Goal: Information Seeking & Learning: Learn about a topic

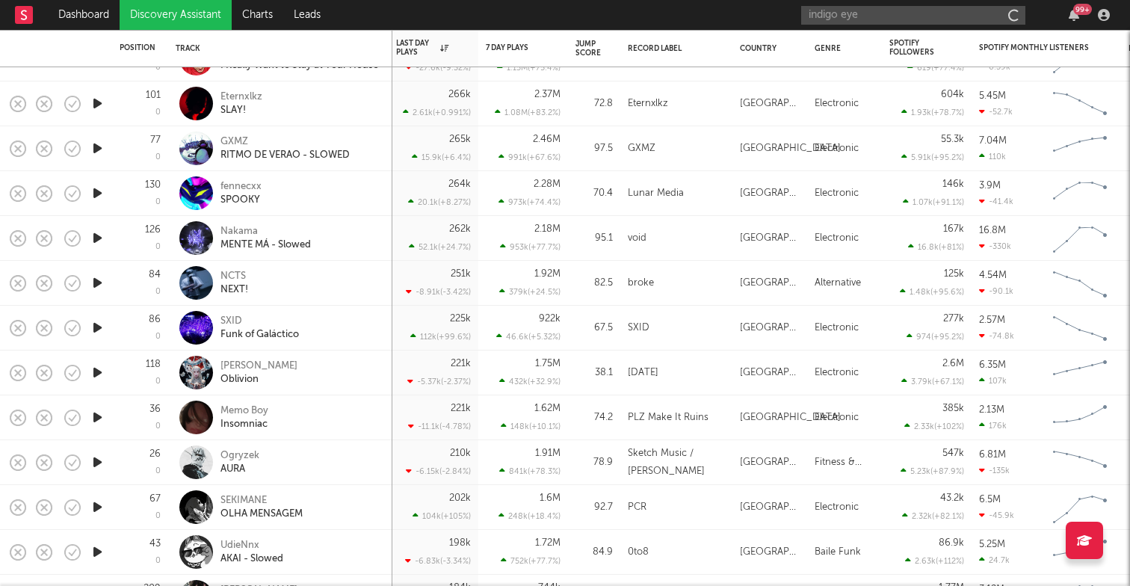
type input "indigo eyes"
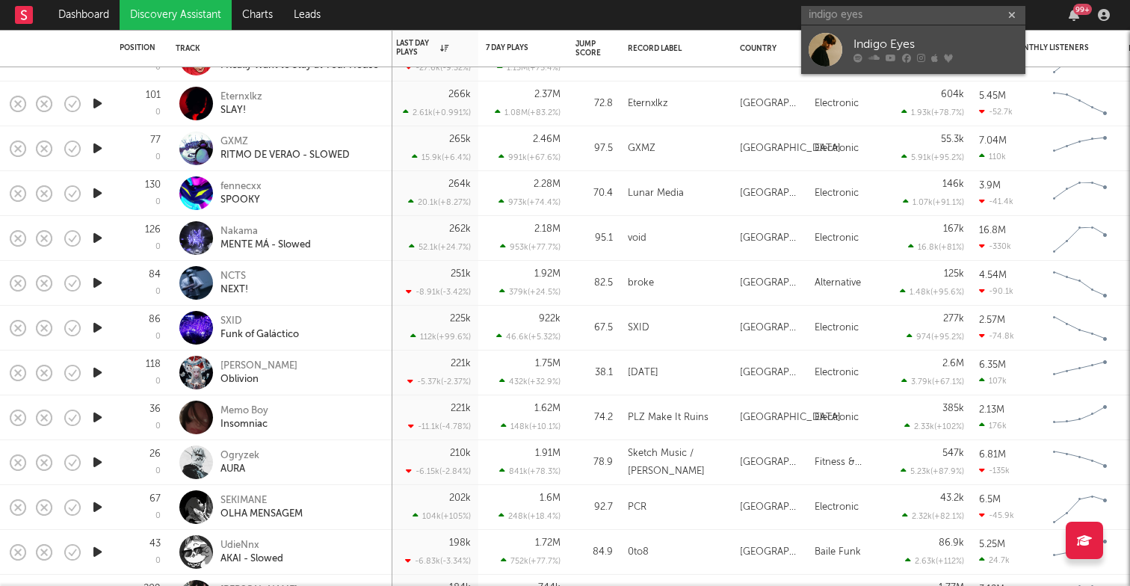
click at [910, 51] on div "Indigo Eyes" at bounding box center [936, 45] width 164 height 18
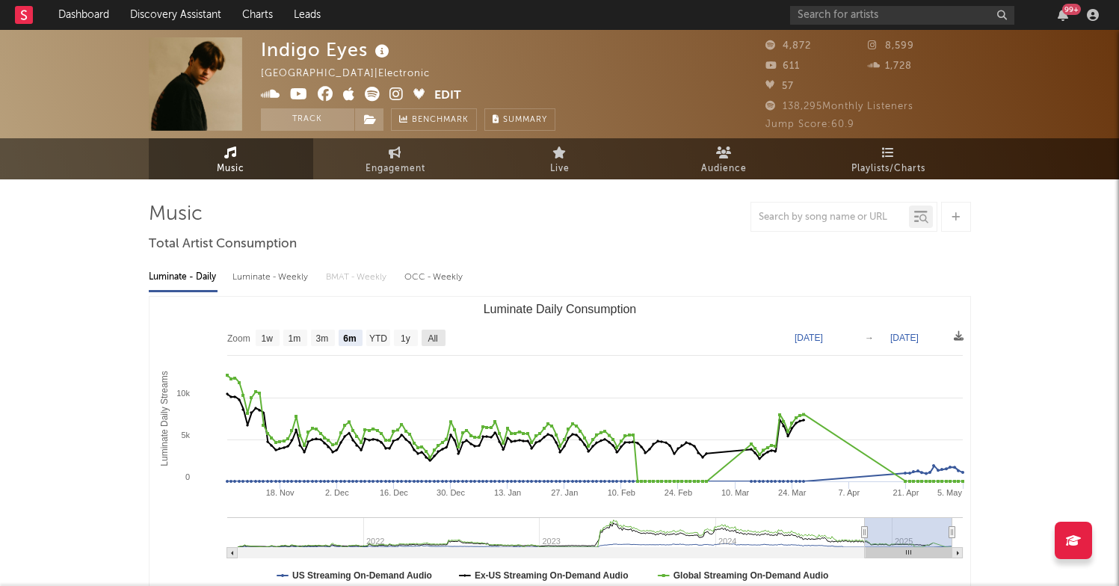
click at [434, 335] on text "All" at bounding box center [433, 338] width 10 height 10
select select "All"
type input "[DATE]"
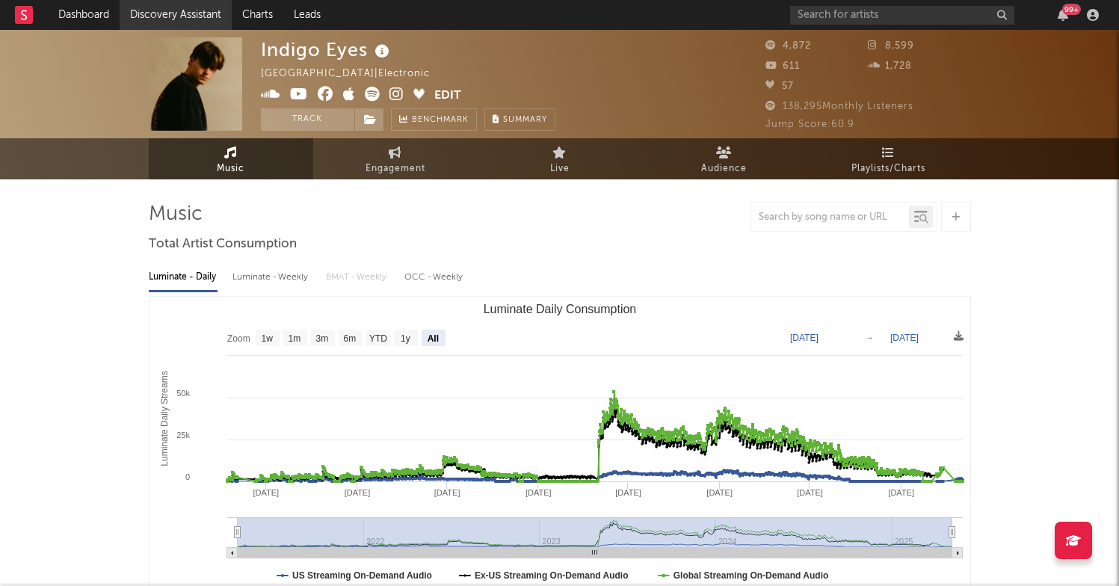
click at [190, 16] on link "Discovery Assistant" at bounding box center [176, 15] width 112 height 30
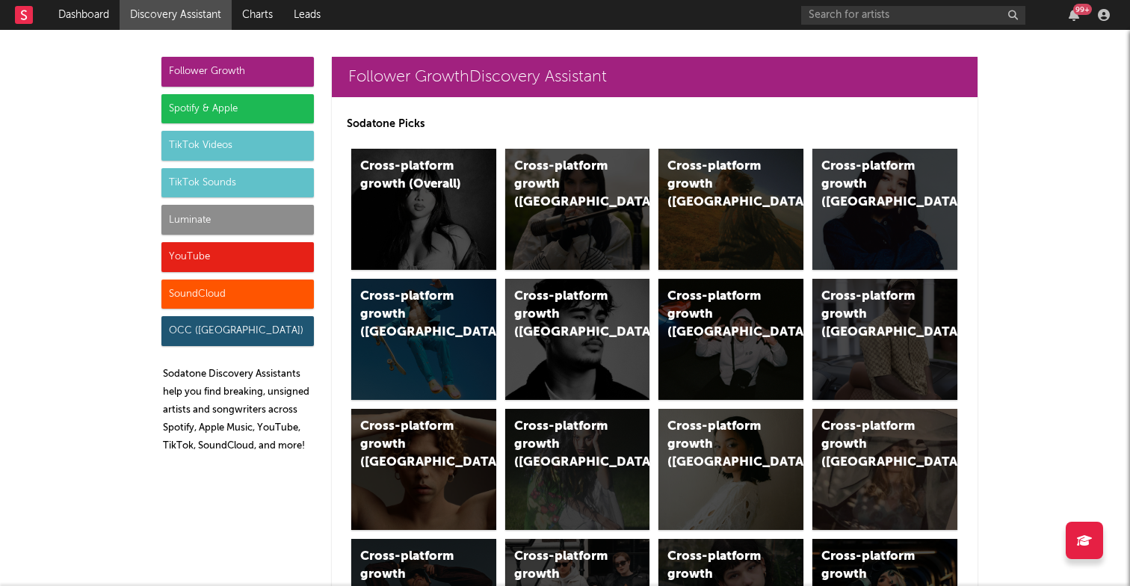
click at [192, 104] on div "Spotify & Apple" at bounding box center [237, 109] width 153 height 30
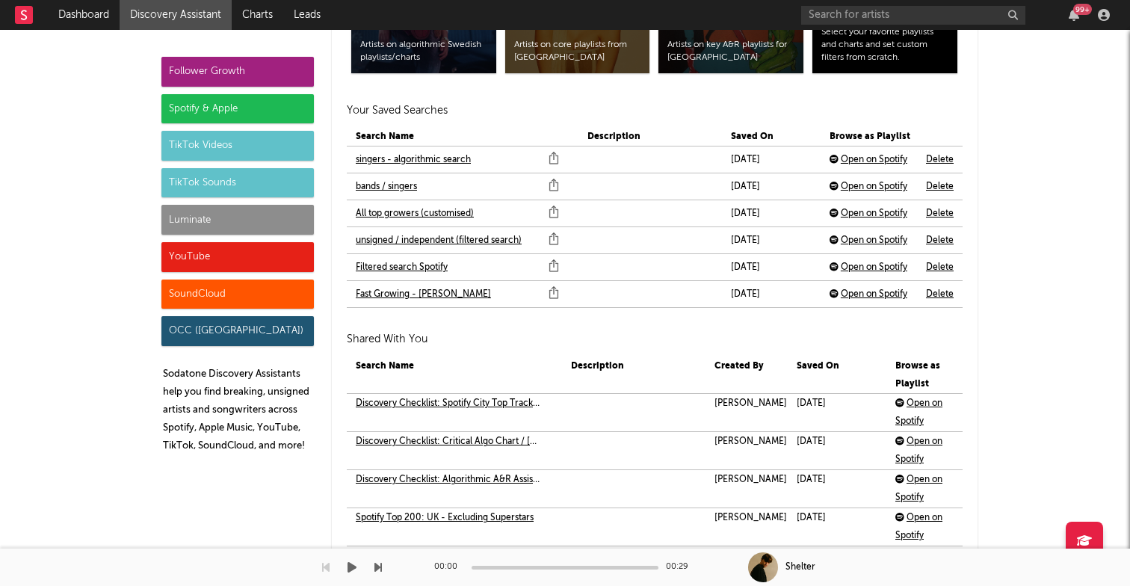
scroll to position [3278, 0]
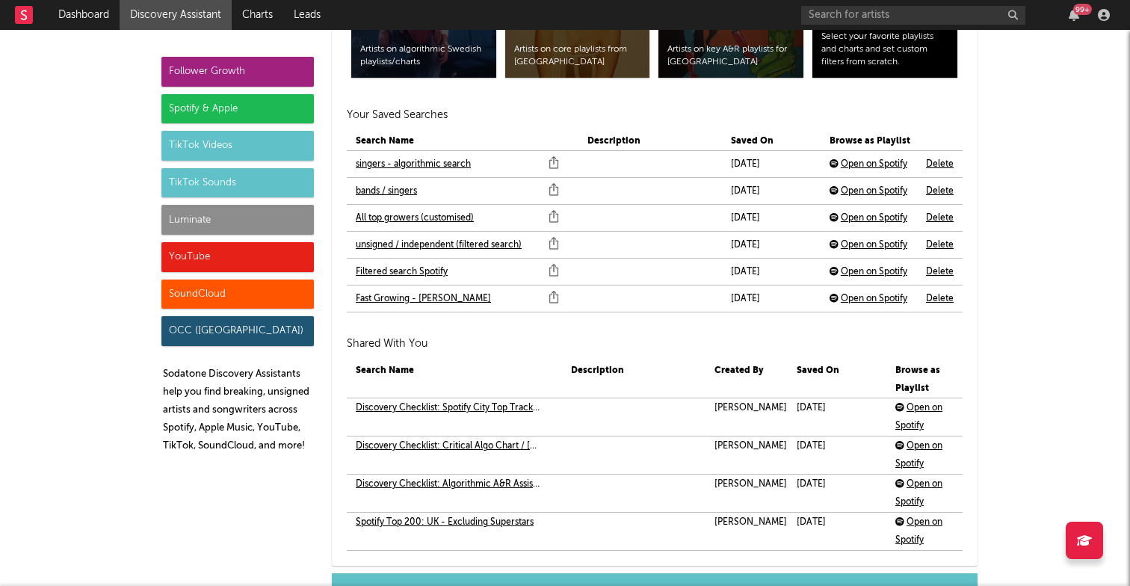
click at [475, 409] on link "Discovery Checklist: Spotify City Top Tracks / GB - Excluding Superstars" at bounding box center [448, 408] width 185 height 18
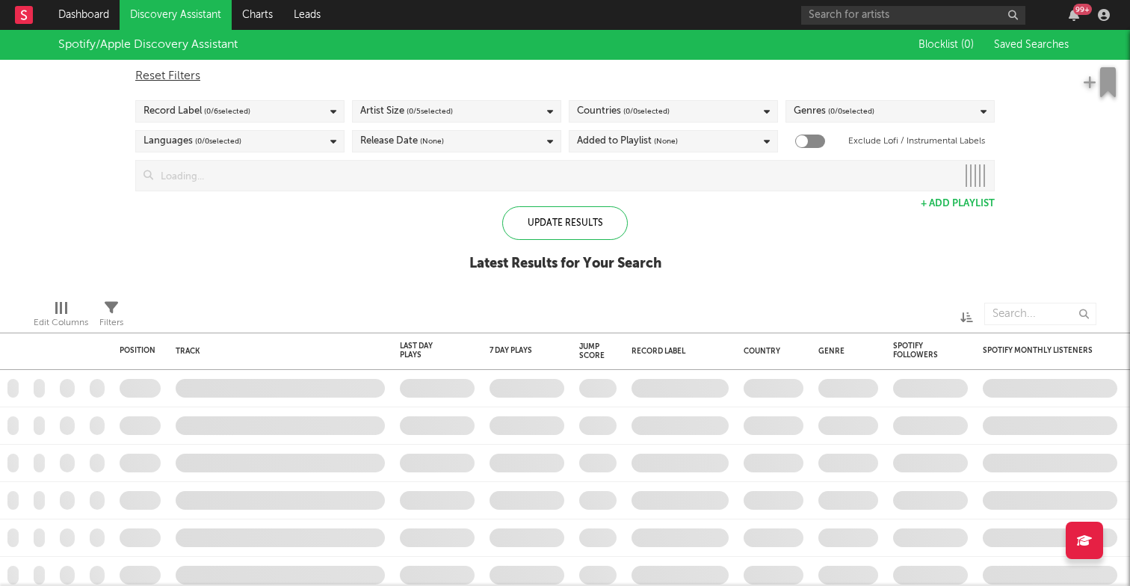
checkbox input "true"
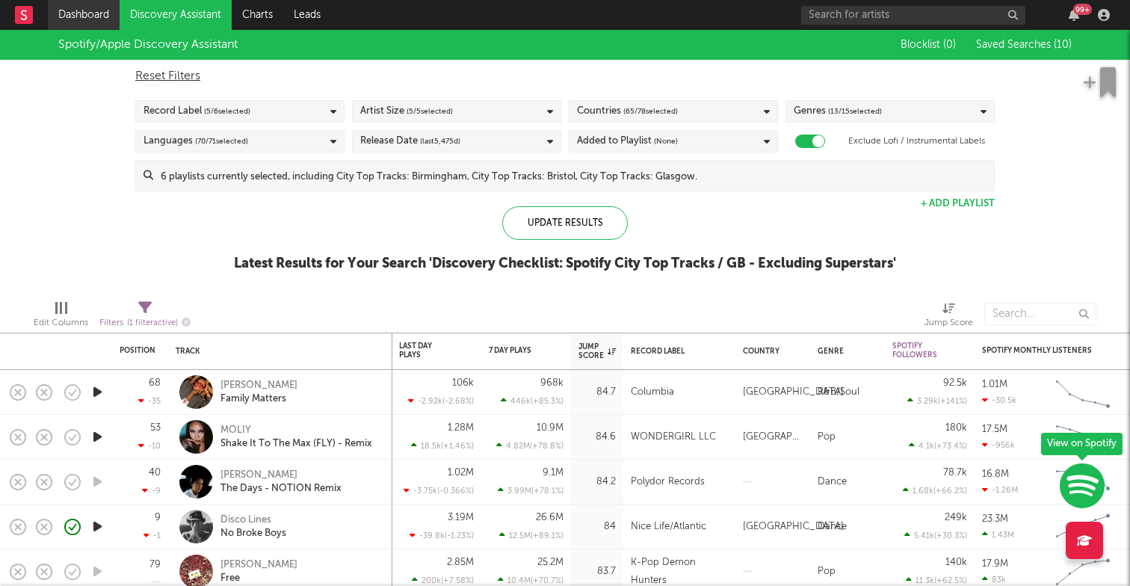
click at [94, 16] on link "Dashboard" at bounding box center [84, 15] width 72 height 30
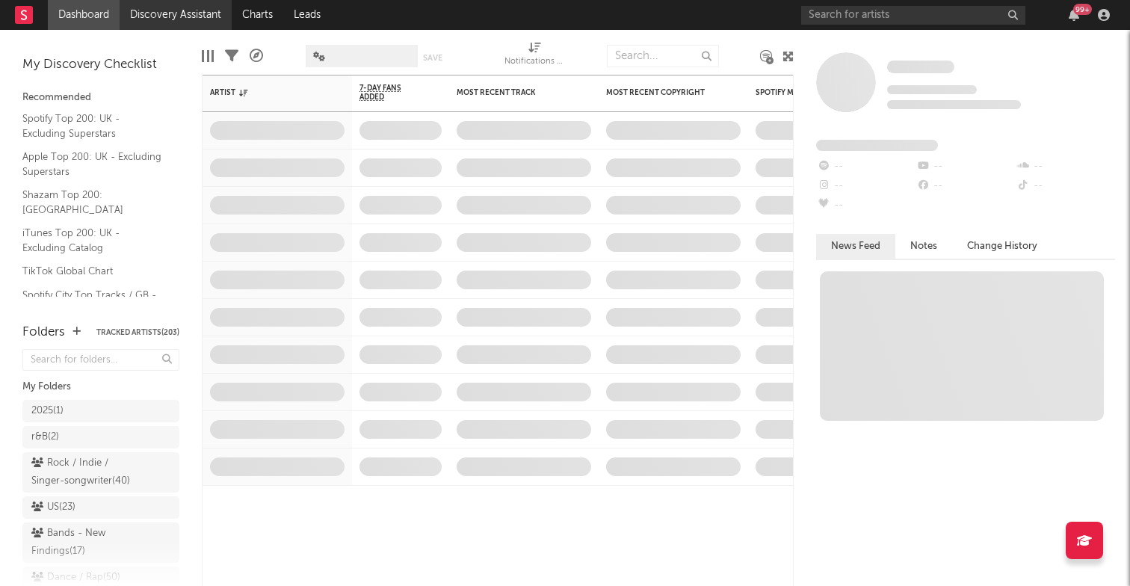
click at [157, 11] on link "Discovery Assistant" at bounding box center [176, 15] width 112 height 30
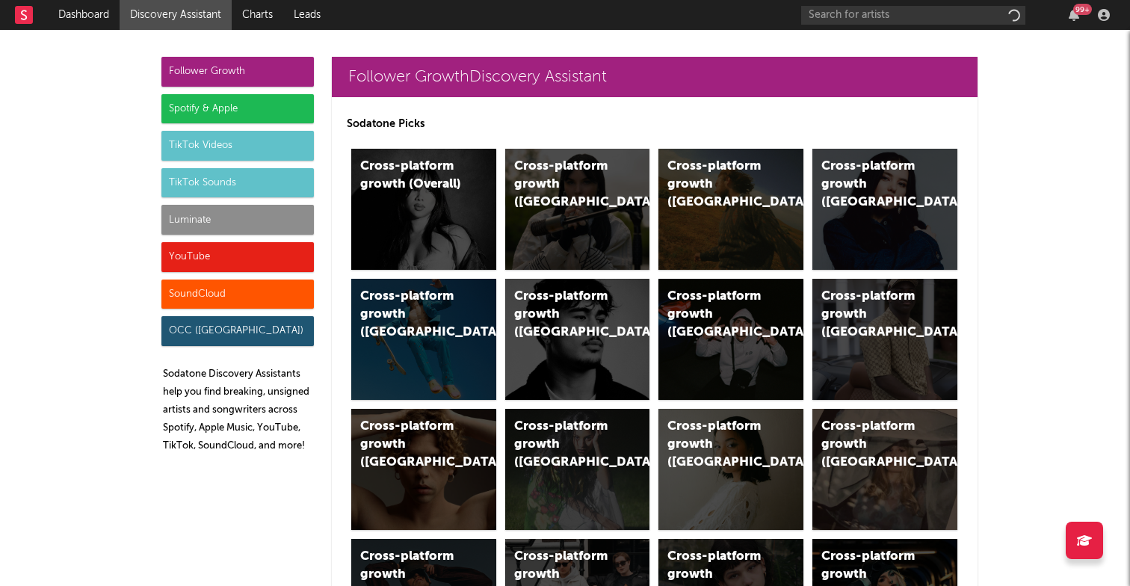
click at [266, 105] on div "Spotify & Apple" at bounding box center [237, 109] width 153 height 30
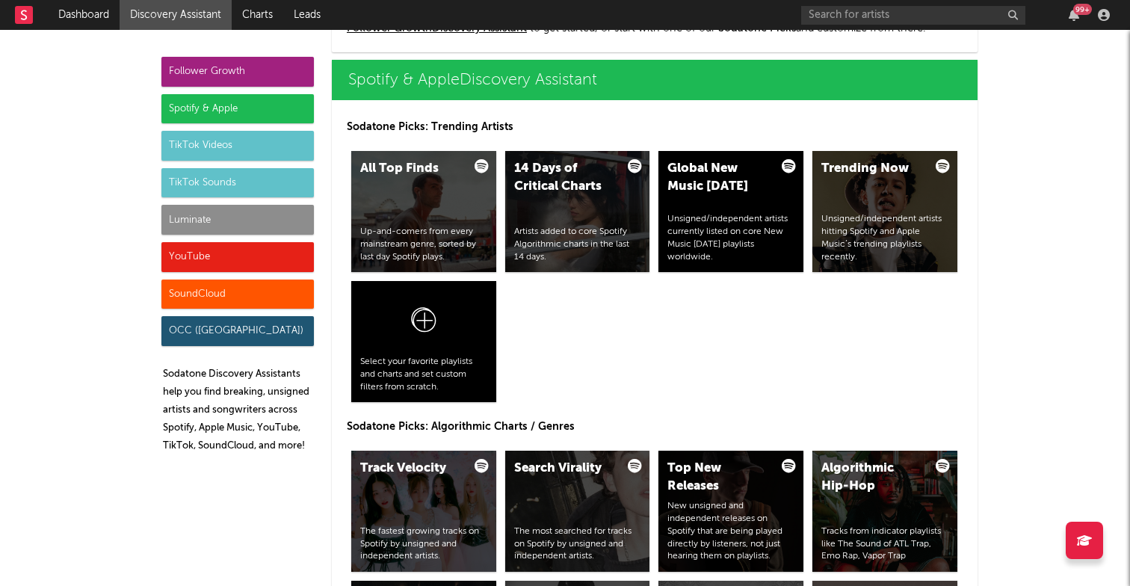
scroll to position [1511, 0]
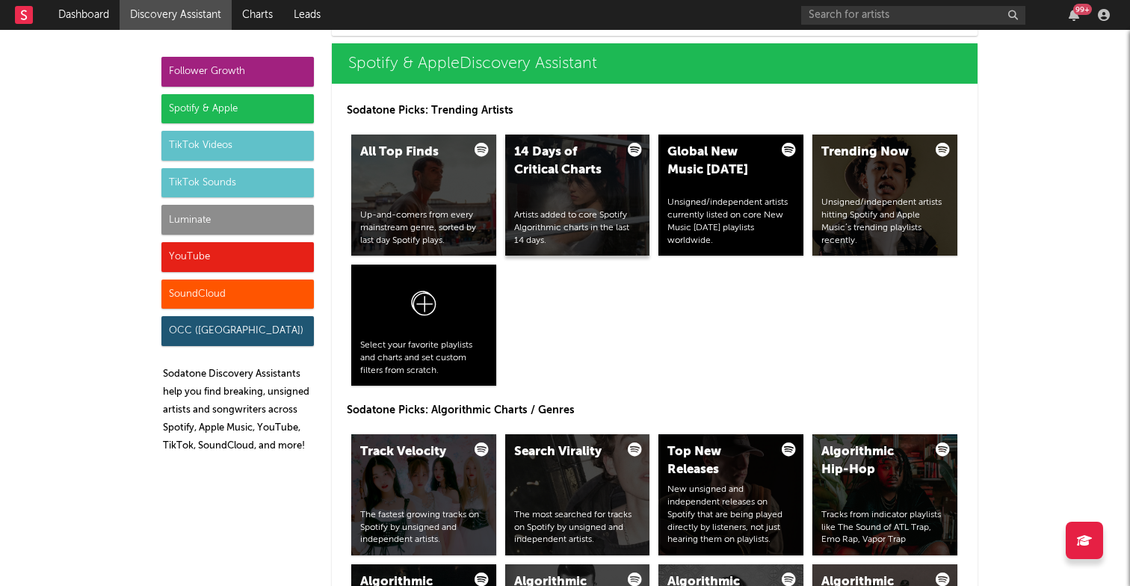
click at [532, 169] on div "14 Days of Critical Charts" at bounding box center [565, 162] width 102 height 36
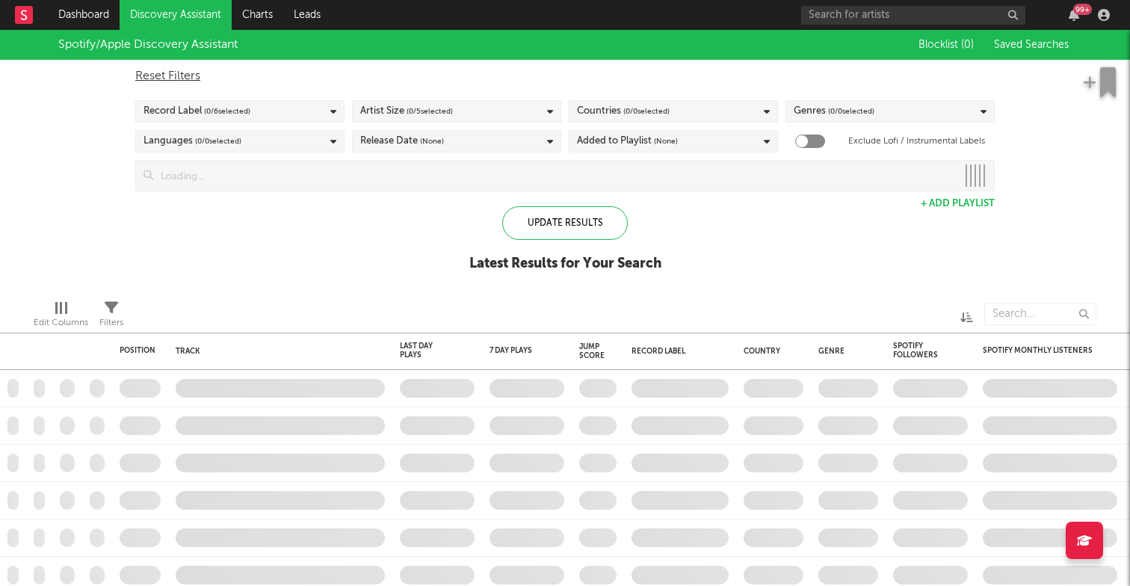
checkbox input "true"
